Goal: Transaction & Acquisition: Purchase product/service

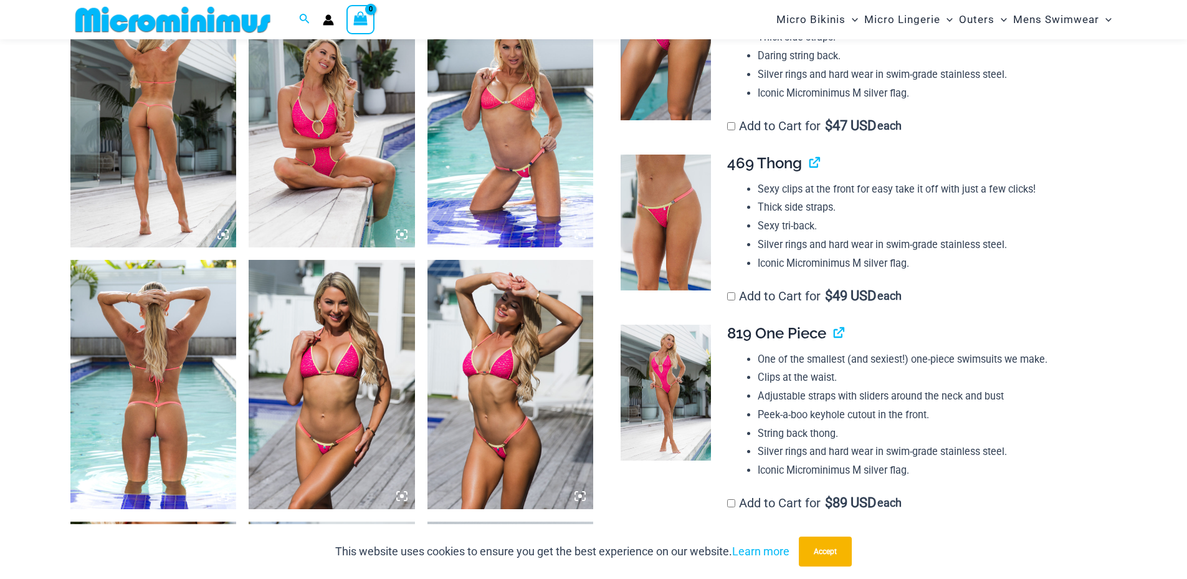
scroll to position [924, 0]
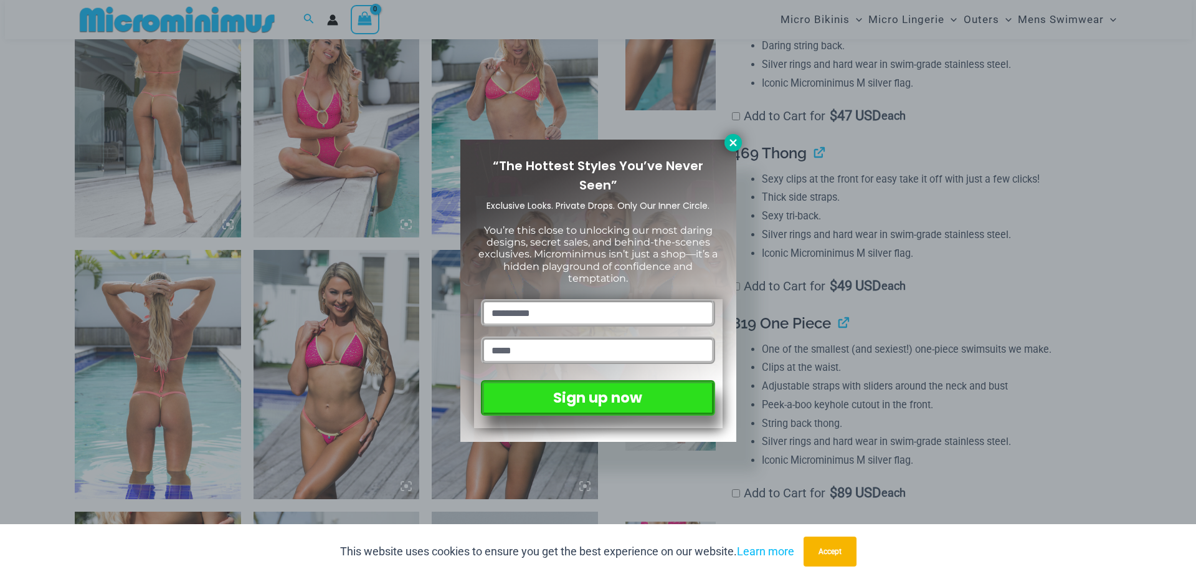
click at [735, 143] on icon at bounding box center [733, 142] width 7 height 7
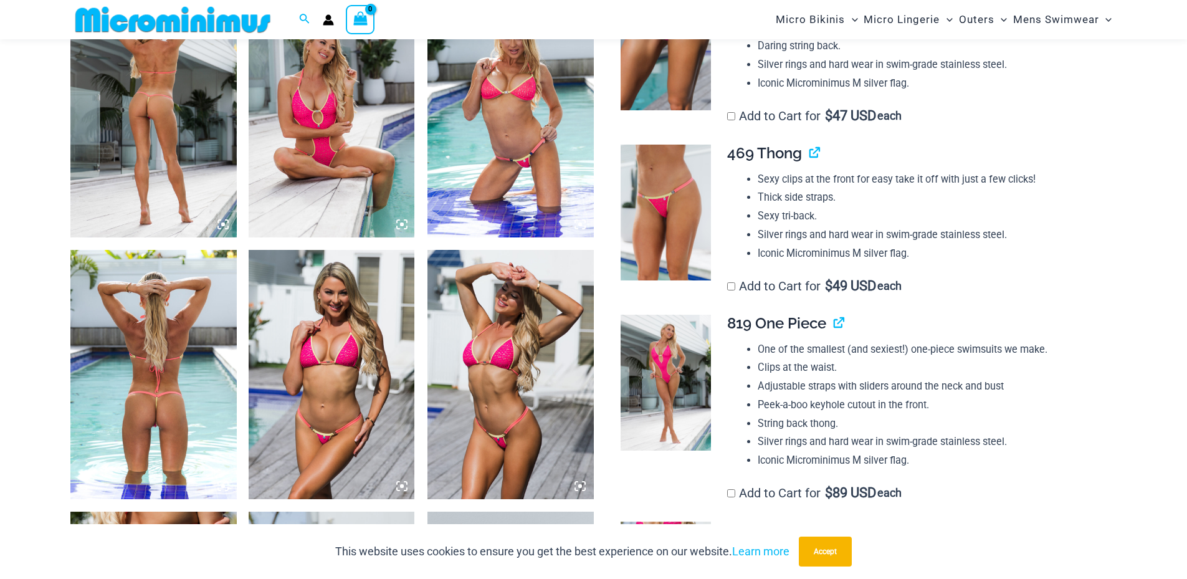
click at [680, 91] on img at bounding box center [666, 42] width 90 height 136
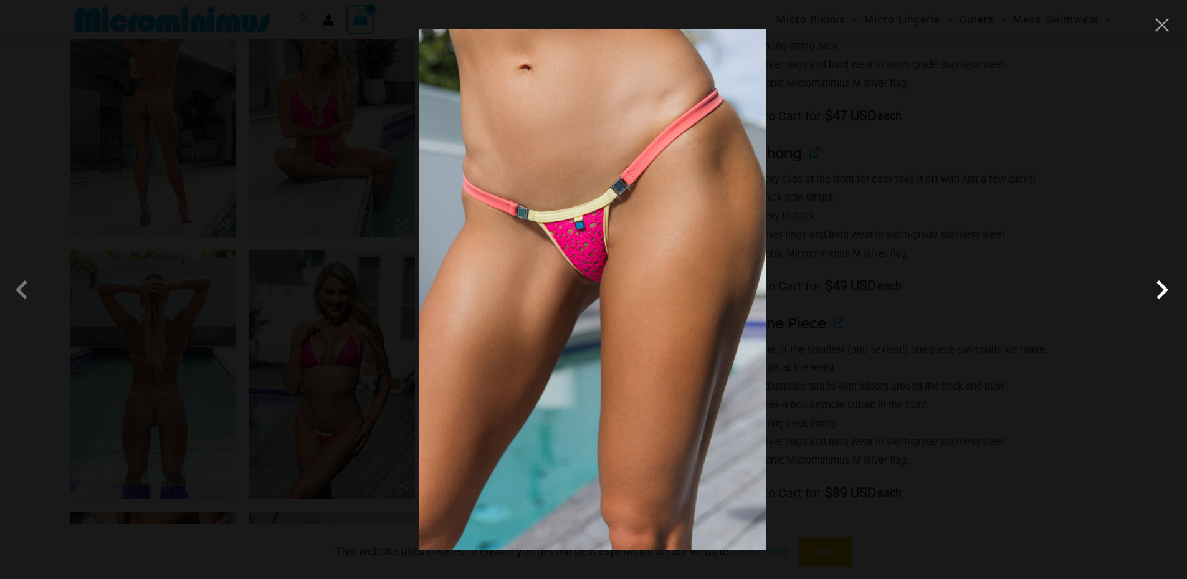
click at [1160, 285] on span at bounding box center [1161, 289] width 37 height 37
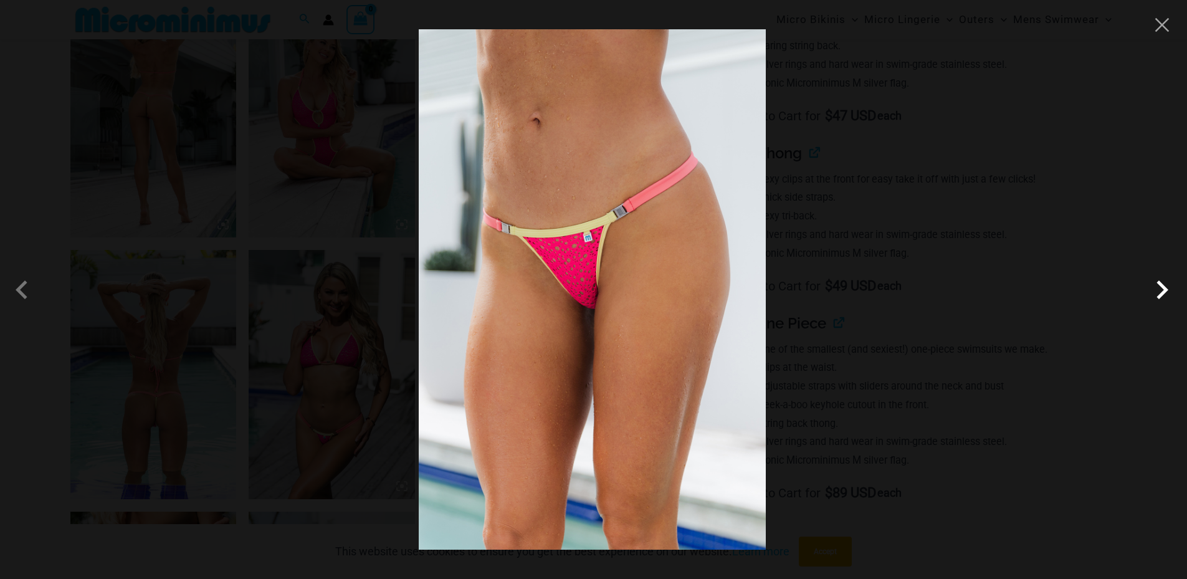
click at [1160, 285] on span at bounding box center [1161, 289] width 37 height 37
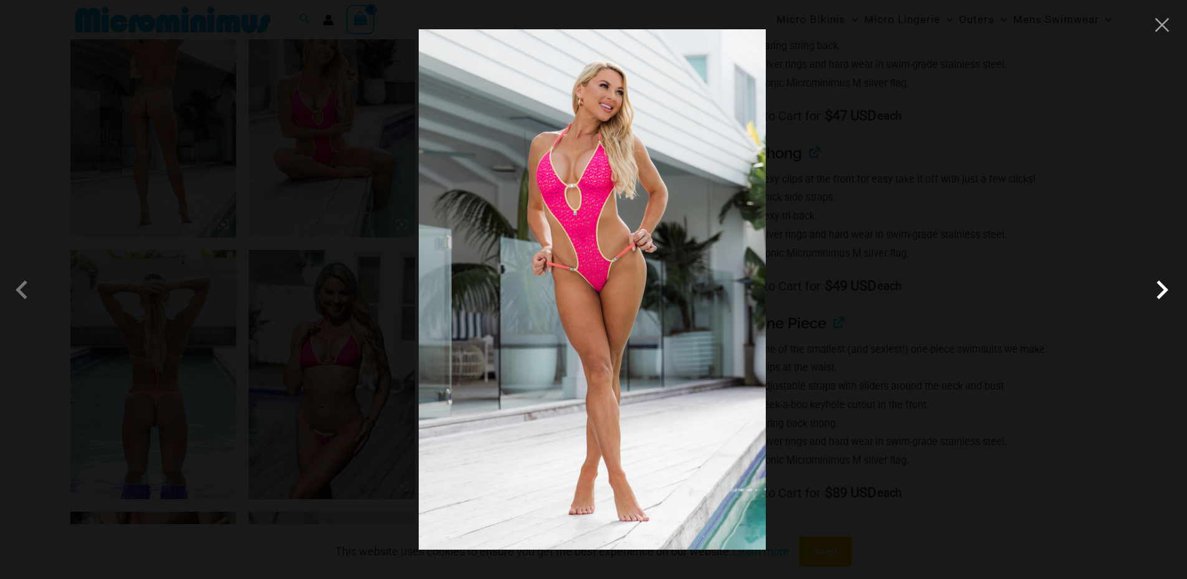
click at [1160, 285] on span at bounding box center [1161, 289] width 37 height 37
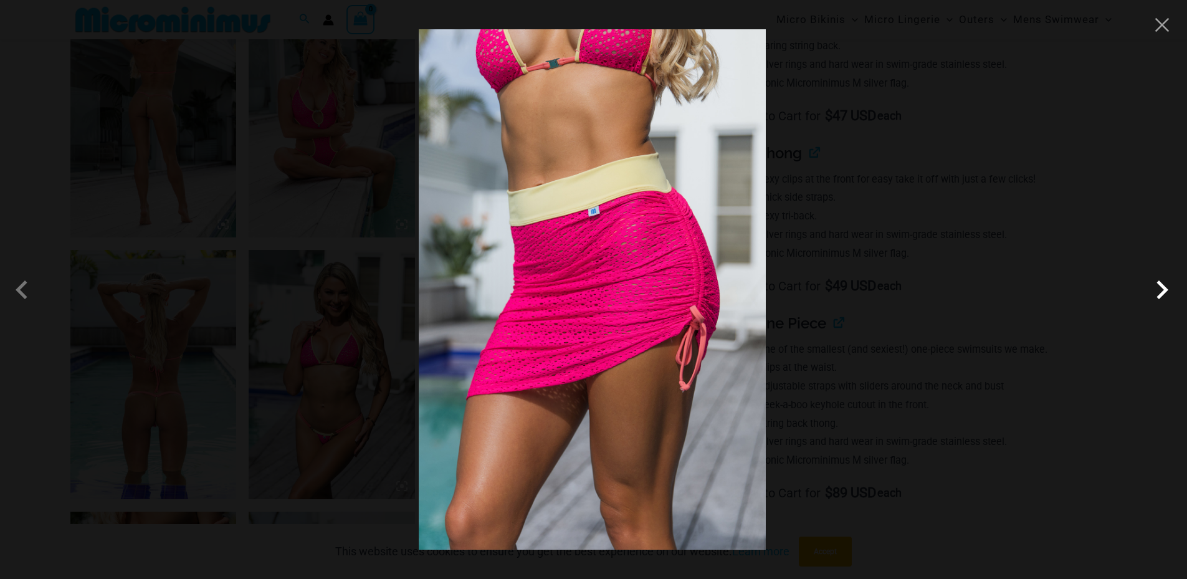
click at [1160, 285] on span at bounding box center [1161, 289] width 37 height 37
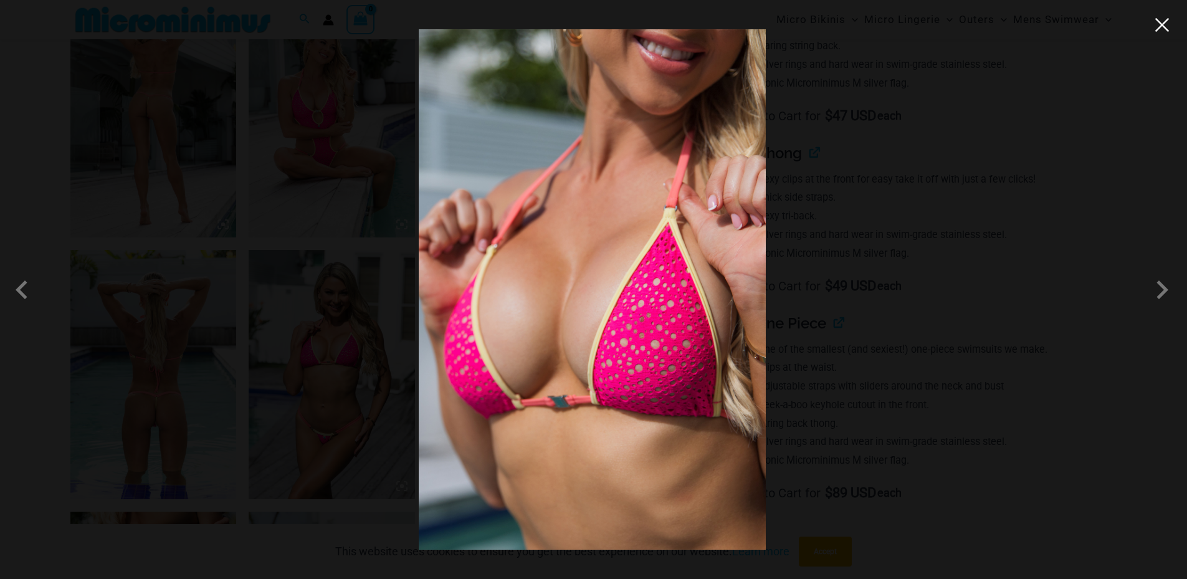
click at [1162, 21] on button "Close" at bounding box center [1162, 25] width 19 height 19
